Goal: Information Seeking & Learning: Find specific fact

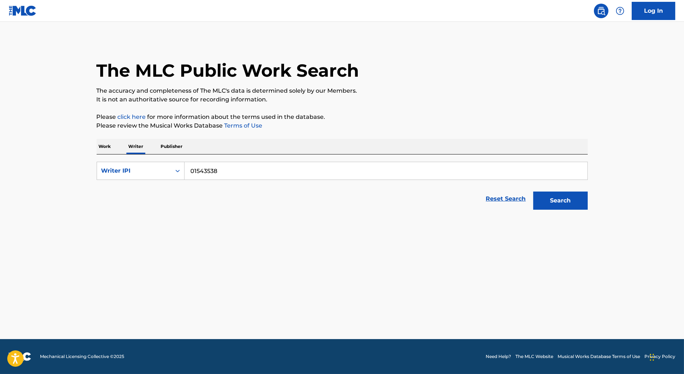
click at [107, 149] on p "Work" at bounding box center [105, 146] width 17 height 15
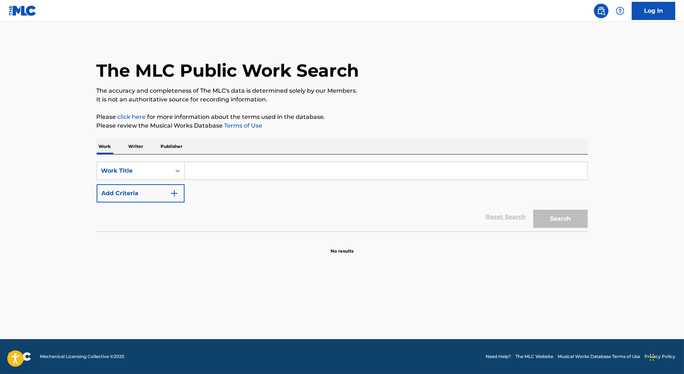
click at [153, 194] on button "Add Criteria" at bounding box center [141, 193] width 88 height 18
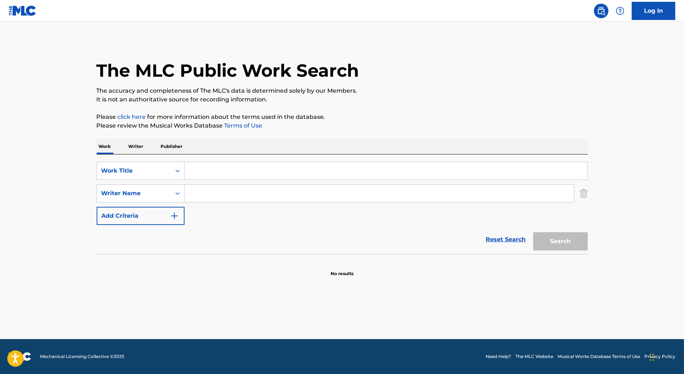
click at [201, 179] on input "Search Form" at bounding box center [385, 170] width 403 height 17
paste input "U BETTER RECOGNIZE"
type input "U BETTER RECOGNIZE"
click at [215, 194] on input "Search Form" at bounding box center [378, 192] width 389 height 17
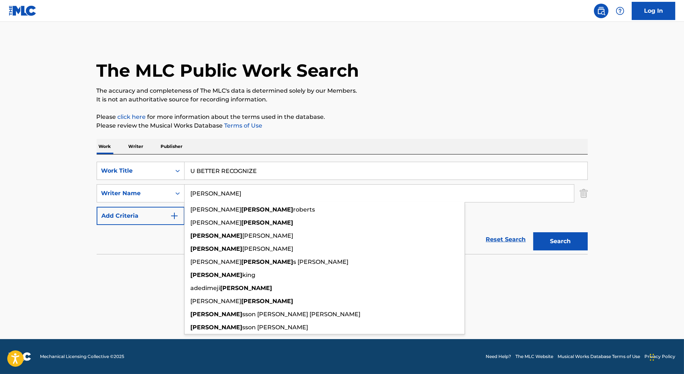
type input "[PERSON_NAME]"
click at [533, 232] on button "Search" at bounding box center [560, 241] width 54 height 18
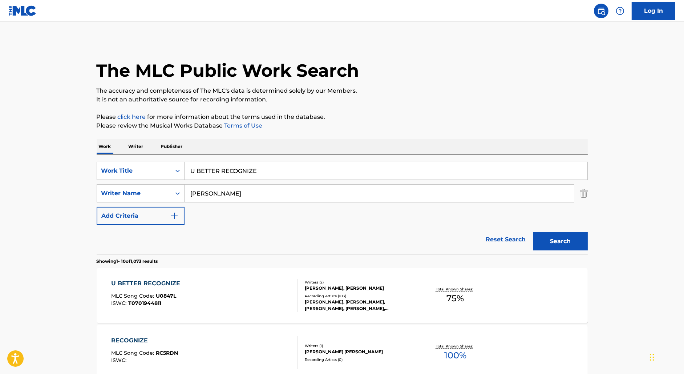
click at [239, 293] on div "U BETTER RECOGNIZE MLC Song Code : U0847L ISWC : T0701944811" at bounding box center [204, 295] width 187 height 33
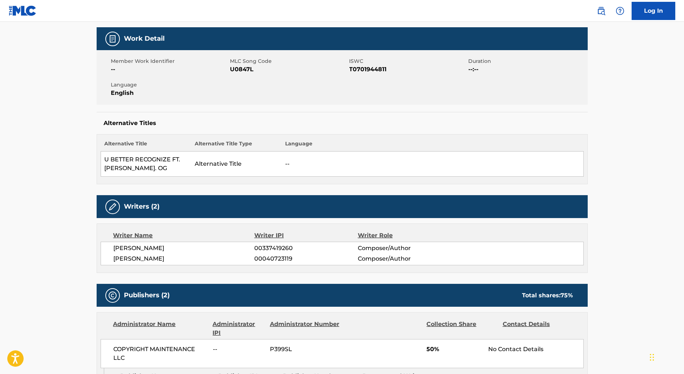
scroll to position [107, 0]
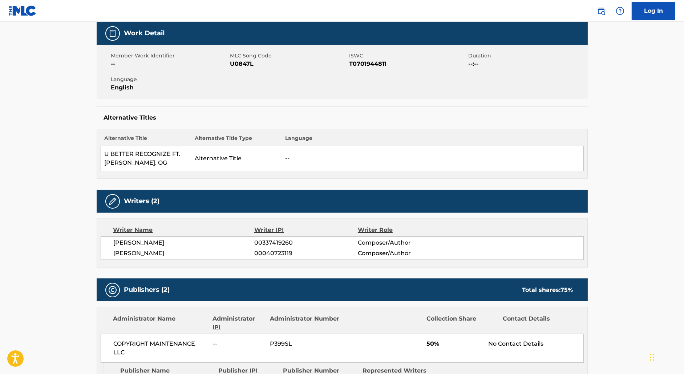
drag, startPoint x: 182, startPoint y: 243, endPoint x: 106, endPoint y: 243, distance: 76.2
click at [106, 243] on div "[PERSON_NAME] 00337419260 Composer/Author [PERSON_NAME] 00040723119 Composer/Au…" at bounding box center [342, 248] width 483 height 24
copy span "[PERSON_NAME]"
drag, startPoint x: 262, startPoint y: 240, endPoint x: 315, endPoint y: 240, distance: 53.0
click at [315, 240] on span "00337419260" at bounding box center [305, 242] width 103 height 9
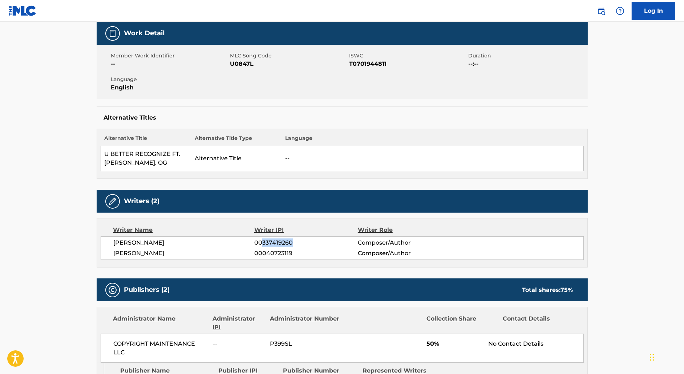
copy span "337419260"
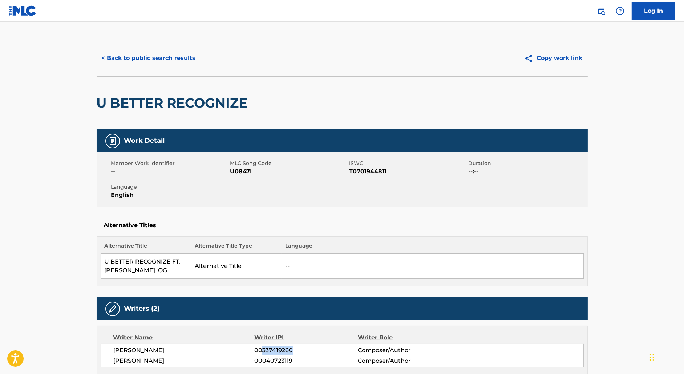
click at [125, 54] on button "< Back to public search results" at bounding box center [149, 58] width 104 height 18
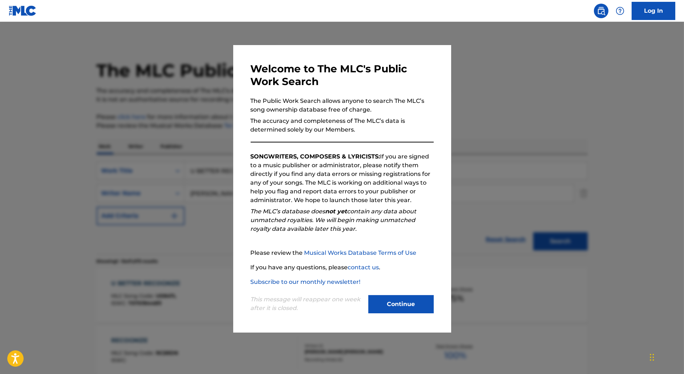
click at [200, 131] on div at bounding box center [342, 209] width 684 height 374
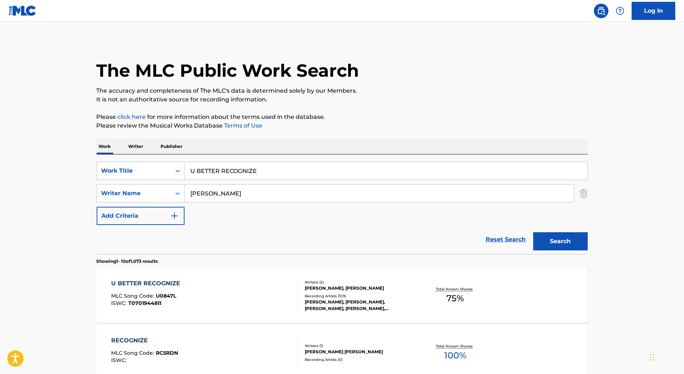
click at [216, 168] on input "U BETTER RECOGNIZE" at bounding box center [385, 170] width 403 height 17
paste input "KEEP THEIR HEADS RINGIN"
type input "KEEP THEIR HEADS RINGIN"
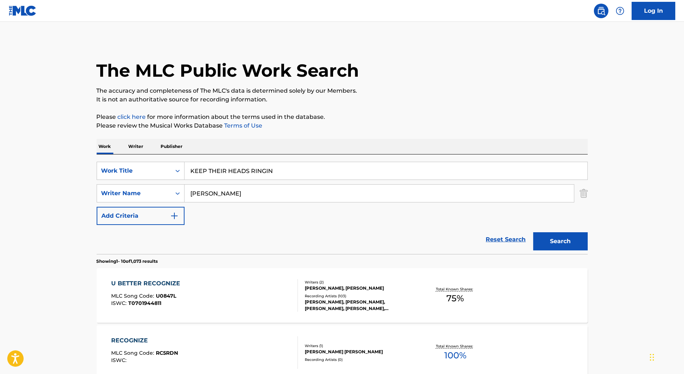
click at [533, 232] on button "Search" at bounding box center [560, 241] width 54 height 18
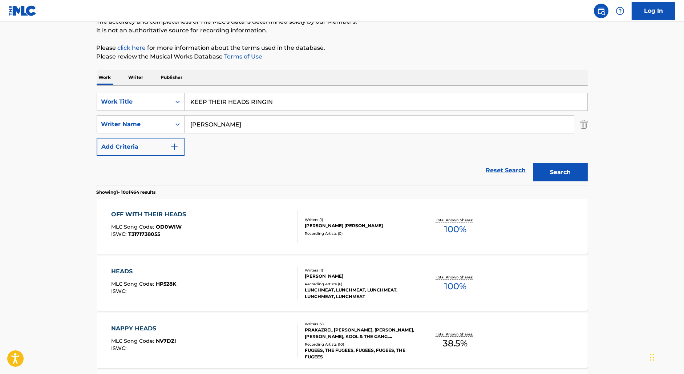
scroll to position [84, 0]
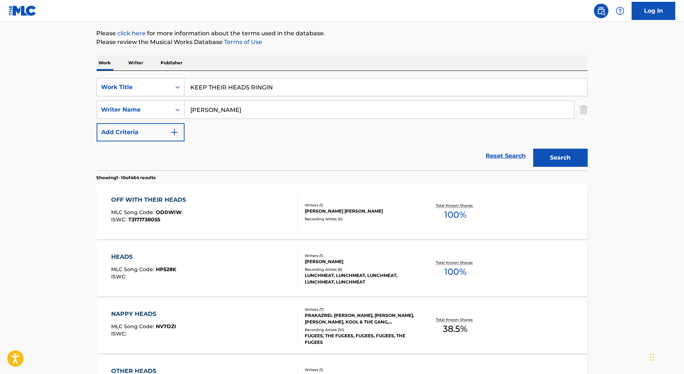
click at [585, 107] on img "Search Form" at bounding box center [583, 110] width 8 height 18
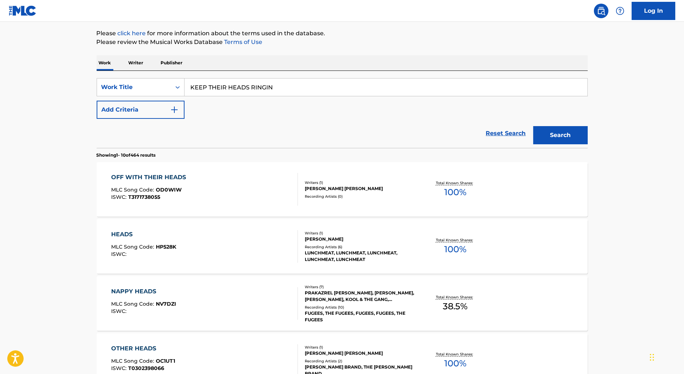
click at [326, 84] on input "KEEP THEIR HEADS RINGIN" at bounding box center [385, 86] width 403 height 17
click at [533, 126] on button "Search" at bounding box center [560, 135] width 54 height 18
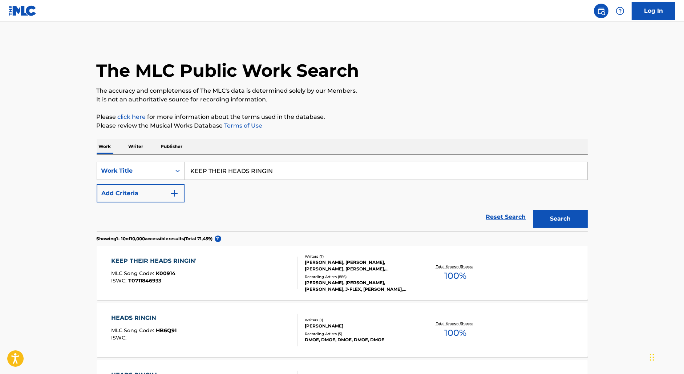
click at [232, 272] on div "KEEP THEIR HEADS RINGIN' MLC Song Code : K00914 ISWC : T0711846933" at bounding box center [204, 272] width 187 height 33
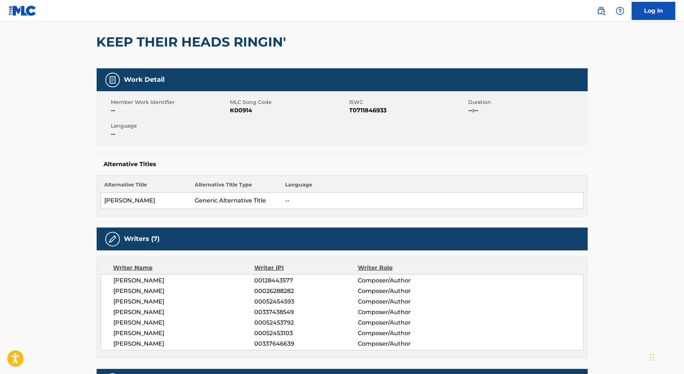
scroll to position [71, 0]
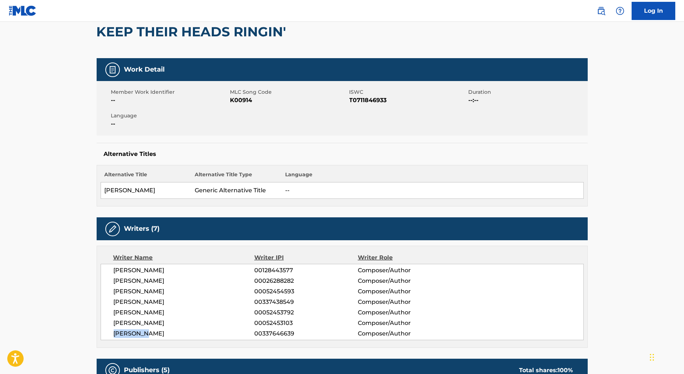
drag, startPoint x: 150, startPoint y: 333, endPoint x: 90, endPoint y: 333, distance: 60.3
copy span "[PERSON_NAME]"
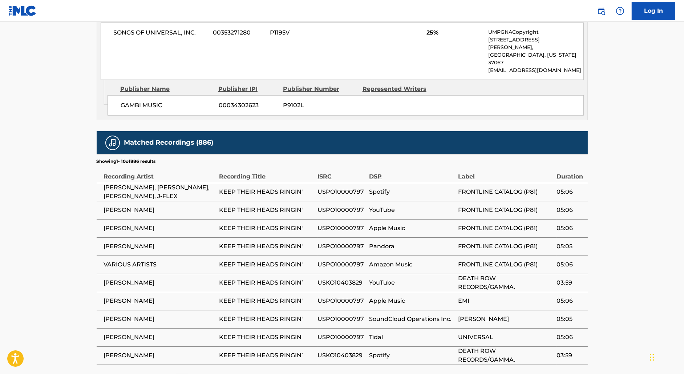
scroll to position [975, 0]
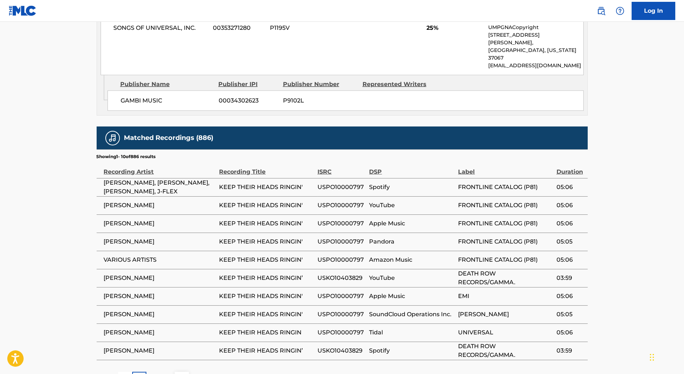
click at [334, 183] on span "USPO10000797" at bounding box center [341, 187] width 48 height 9
copy span "USPO10000797"
click at [326, 183] on span "USPO10000797" at bounding box center [341, 187] width 48 height 9
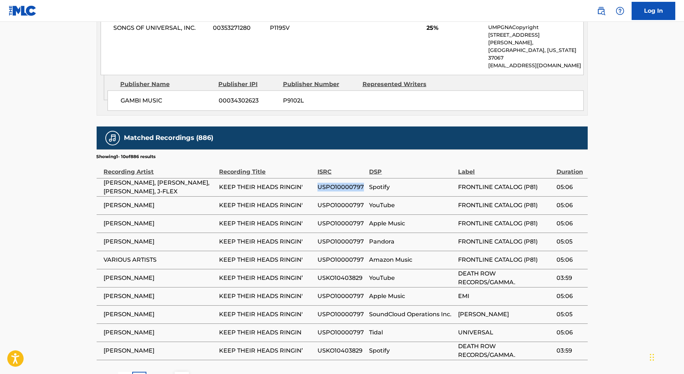
copy span "USPO10000797"
click at [341, 273] on span "USKO10403829" at bounding box center [341, 277] width 48 height 9
copy span "USKO10403829"
click at [155, 371] on div "2" at bounding box center [153, 378] width 14 height 14
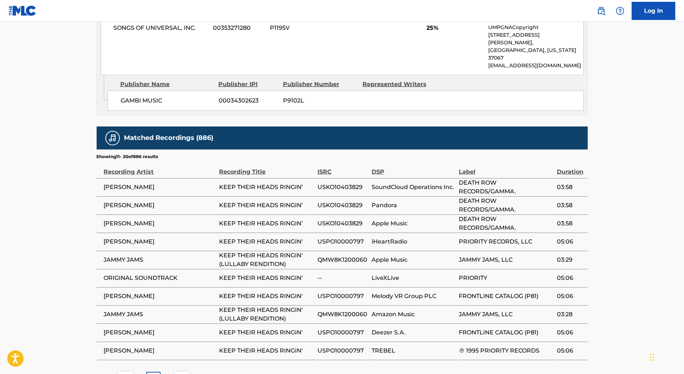
click at [346, 255] on span "QMW8K1200060" at bounding box center [342, 259] width 50 height 9
copy span "QMW8K1200060"
click at [167, 373] on p "3" at bounding box center [167, 378] width 3 height 9
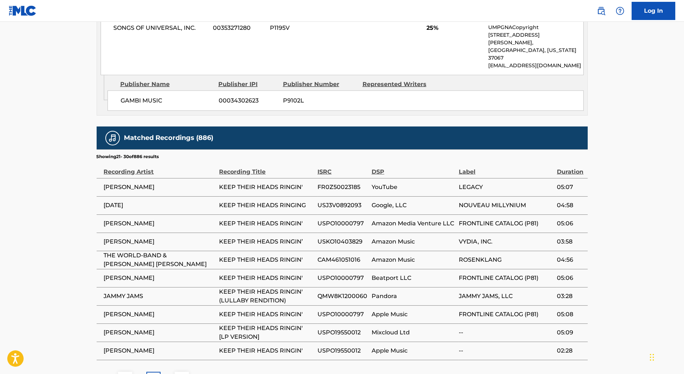
click at [338, 255] on span "CAM461051016" at bounding box center [342, 259] width 50 height 9
copy span "CAM461051016"
click at [334, 273] on span "USPO10000797" at bounding box center [342, 277] width 50 height 9
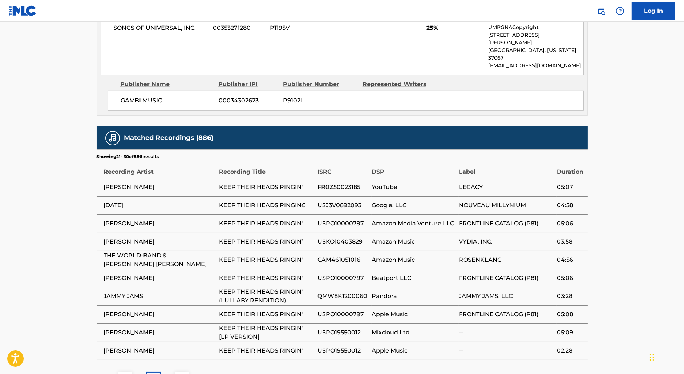
click at [338, 183] on span "FR0Z50023185" at bounding box center [342, 187] width 50 height 9
copy span "FR0Z50023185"
click at [170, 371] on div "4" at bounding box center [167, 378] width 14 height 14
